Goal: Find specific page/section: Find specific page/section

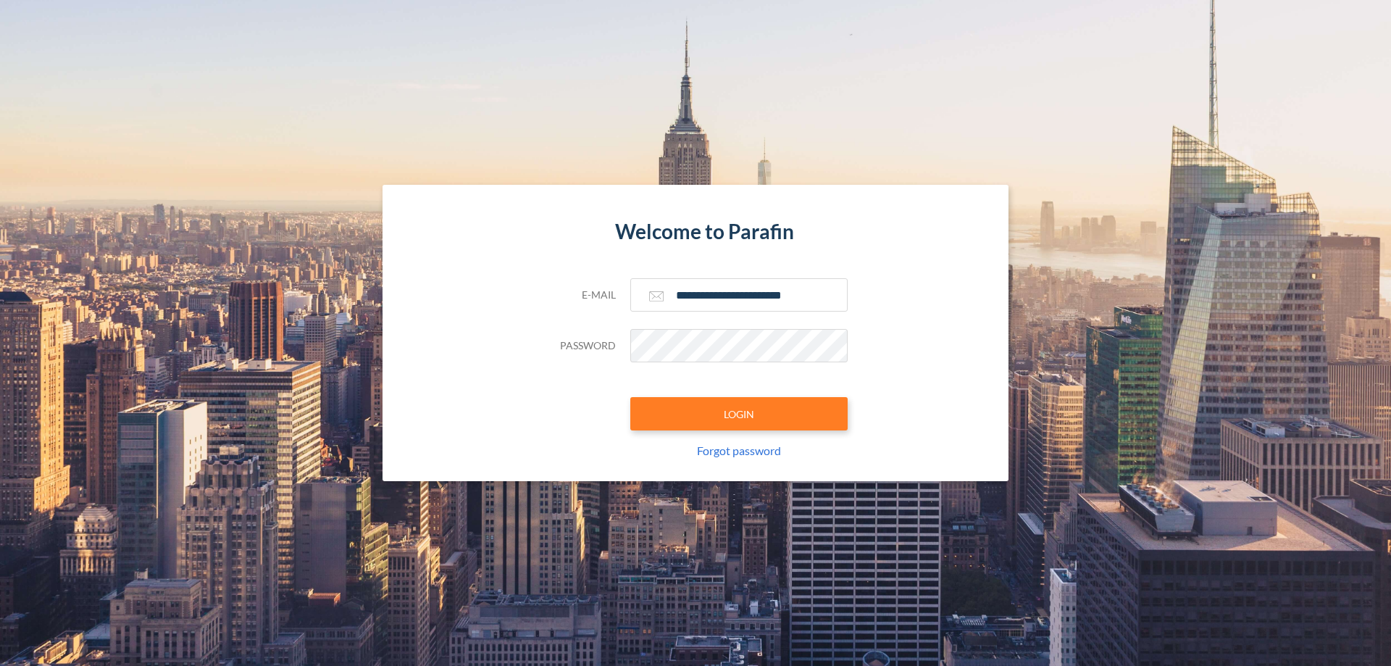
click at [739, 414] on button "LOGIN" at bounding box center [738, 413] width 217 height 33
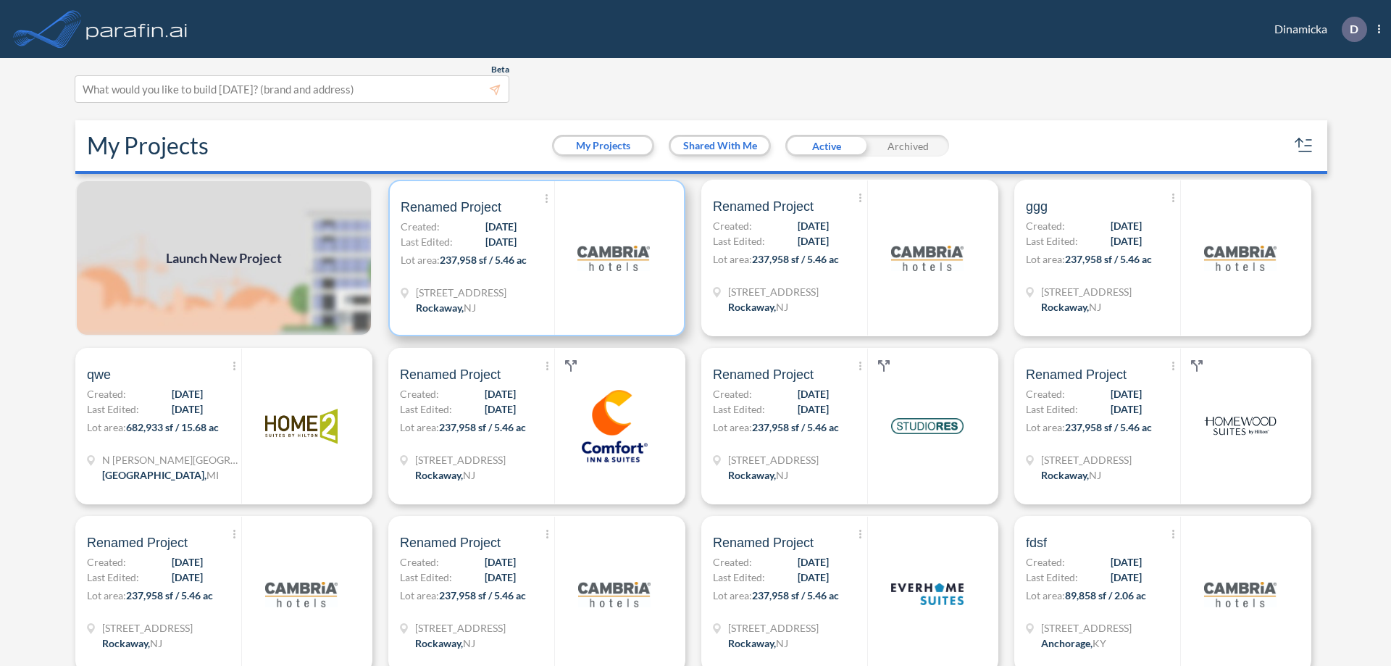
scroll to position [4, 0]
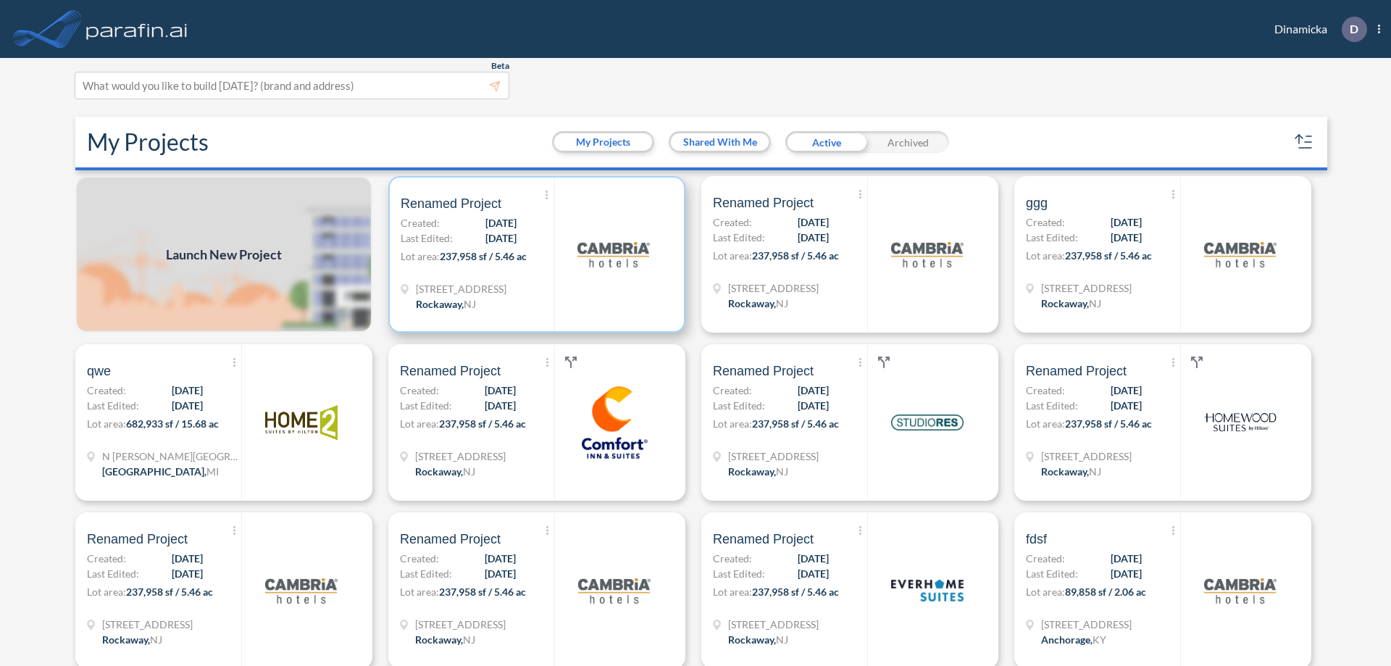
click at [534, 254] on p "Lot area: 237,958 sf / 5.46 ac" at bounding box center [478, 258] width 154 height 21
